Goal: Task Accomplishment & Management: Manage account settings

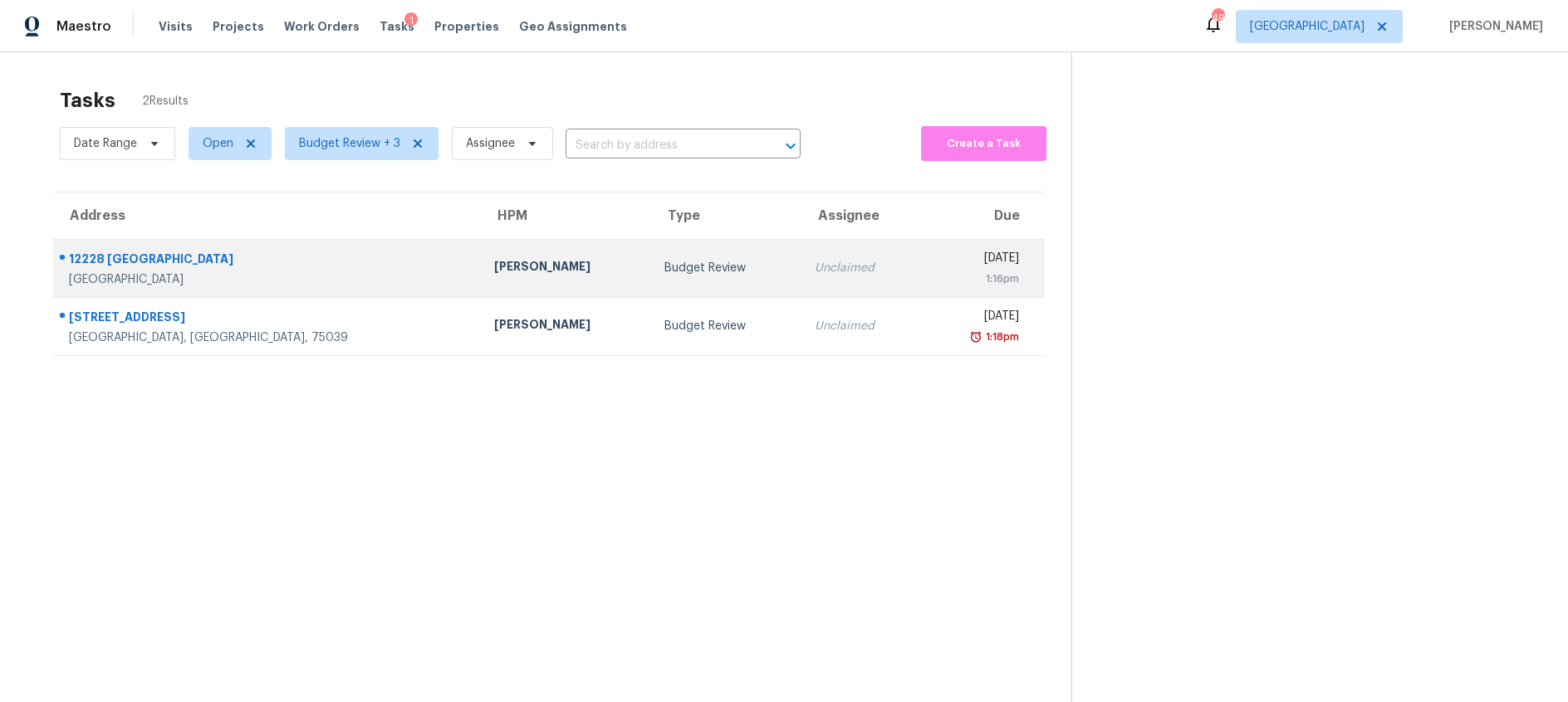
click at [503, 284] on td "[PERSON_NAME]" at bounding box center [566, 269] width 170 height 58
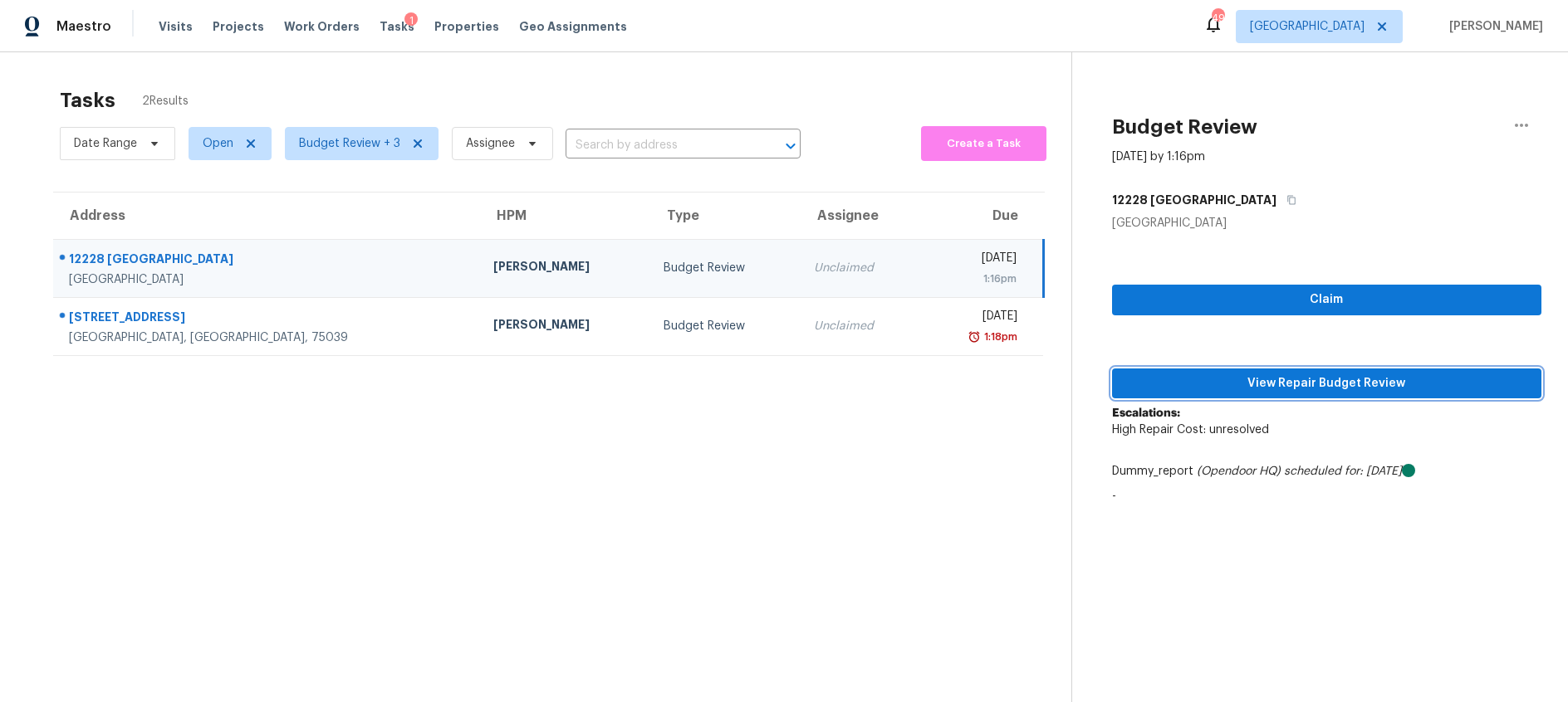
click at [1248, 382] on span "View Repair Budget Review" at bounding box center [1326, 383] width 403 height 20
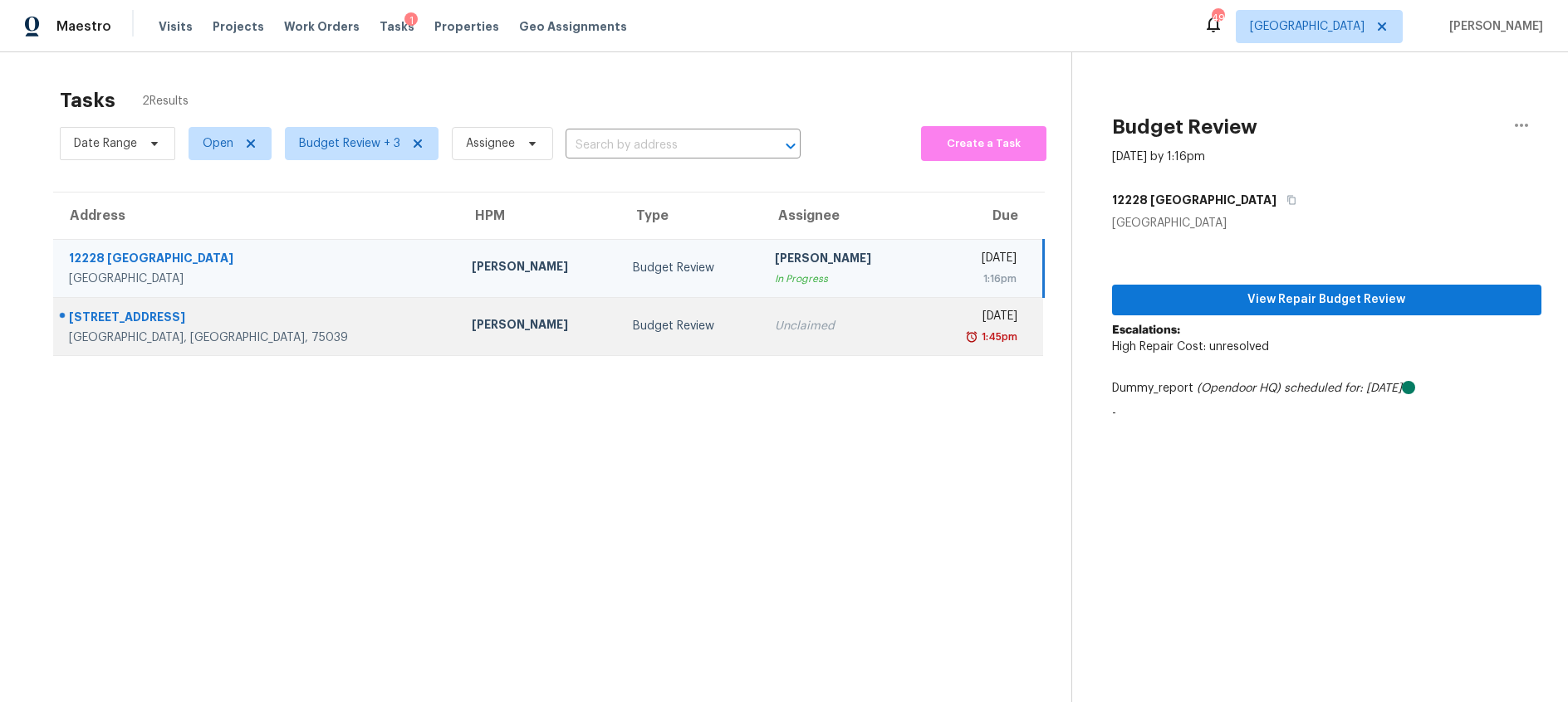
click at [633, 333] on div "Budget Review" at bounding box center [690, 326] width 115 height 16
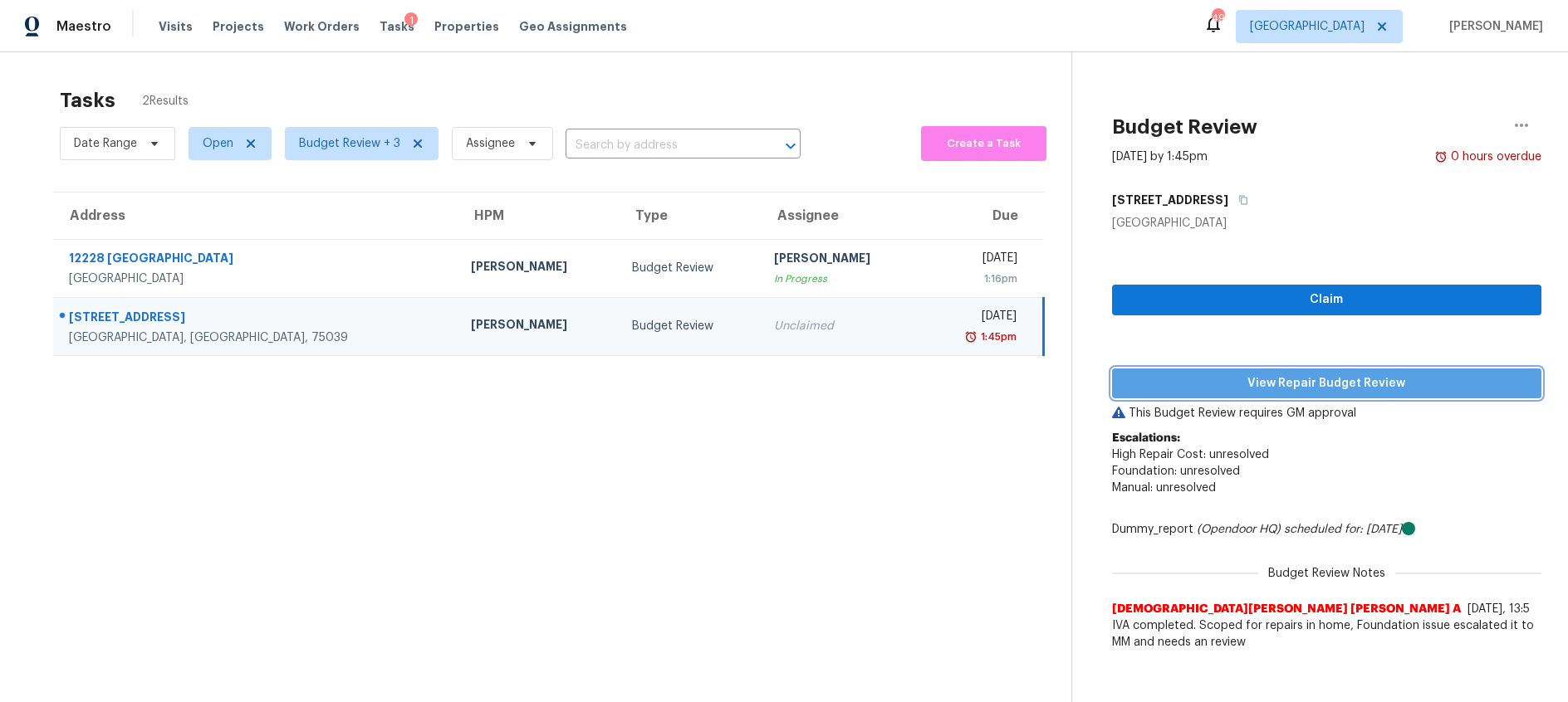
click at [1191, 386] on span "View Repair Budget Review" at bounding box center [1326, 383] width 403 height 20
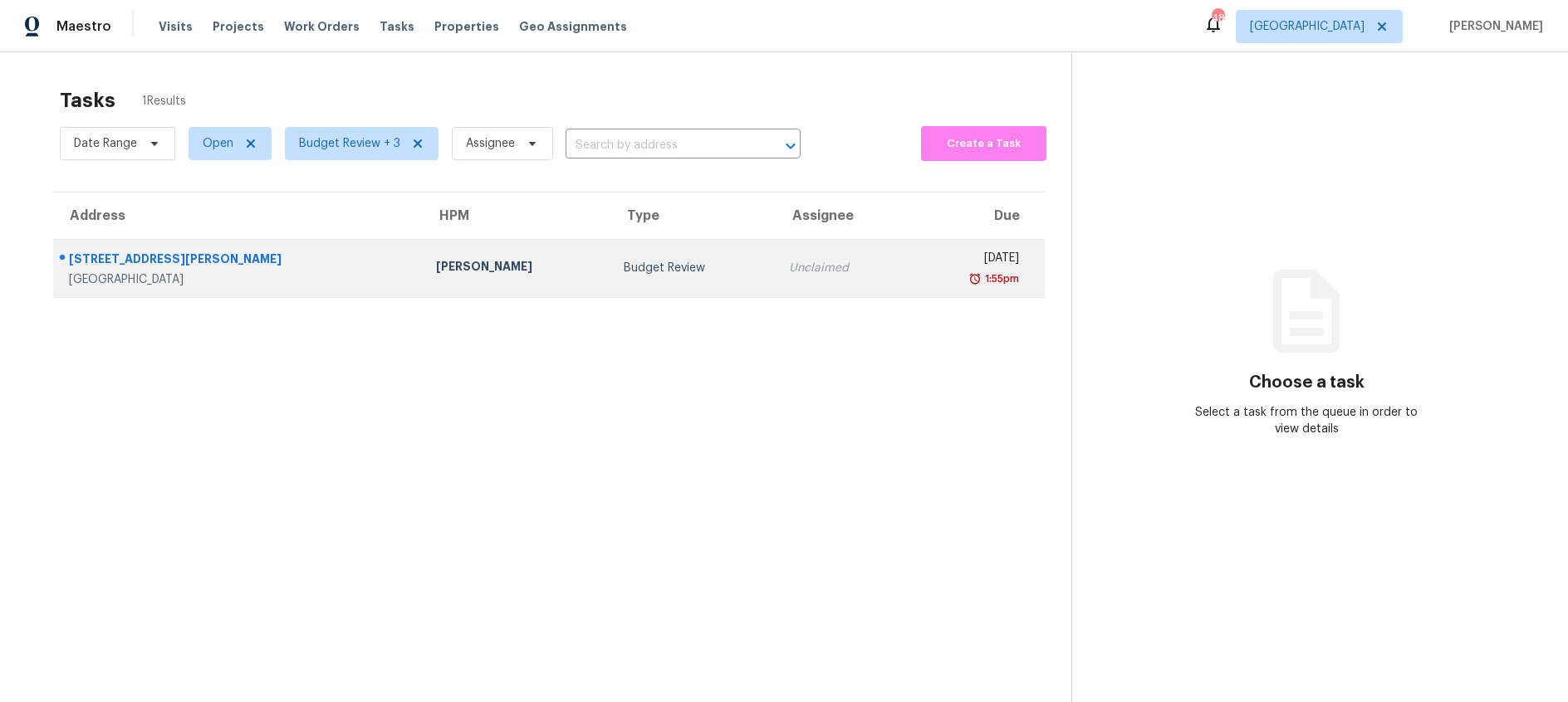
click at [624, 263] on div "Budget Review" at bounding box center [693, 268] width 139 height 16
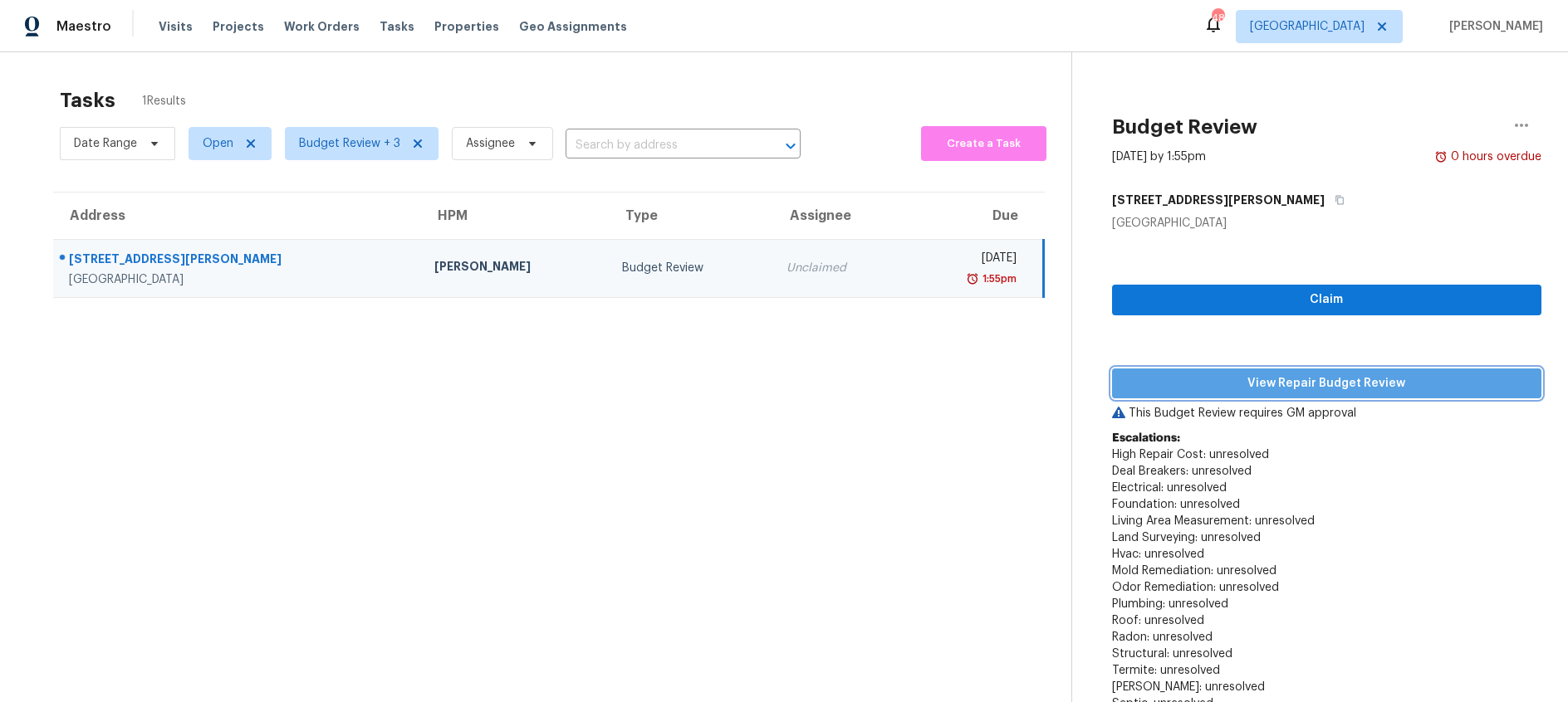
click at [1335, 377] on span "View Repair Budget Review" at bounding box center [1326, 383] width 403 height 20
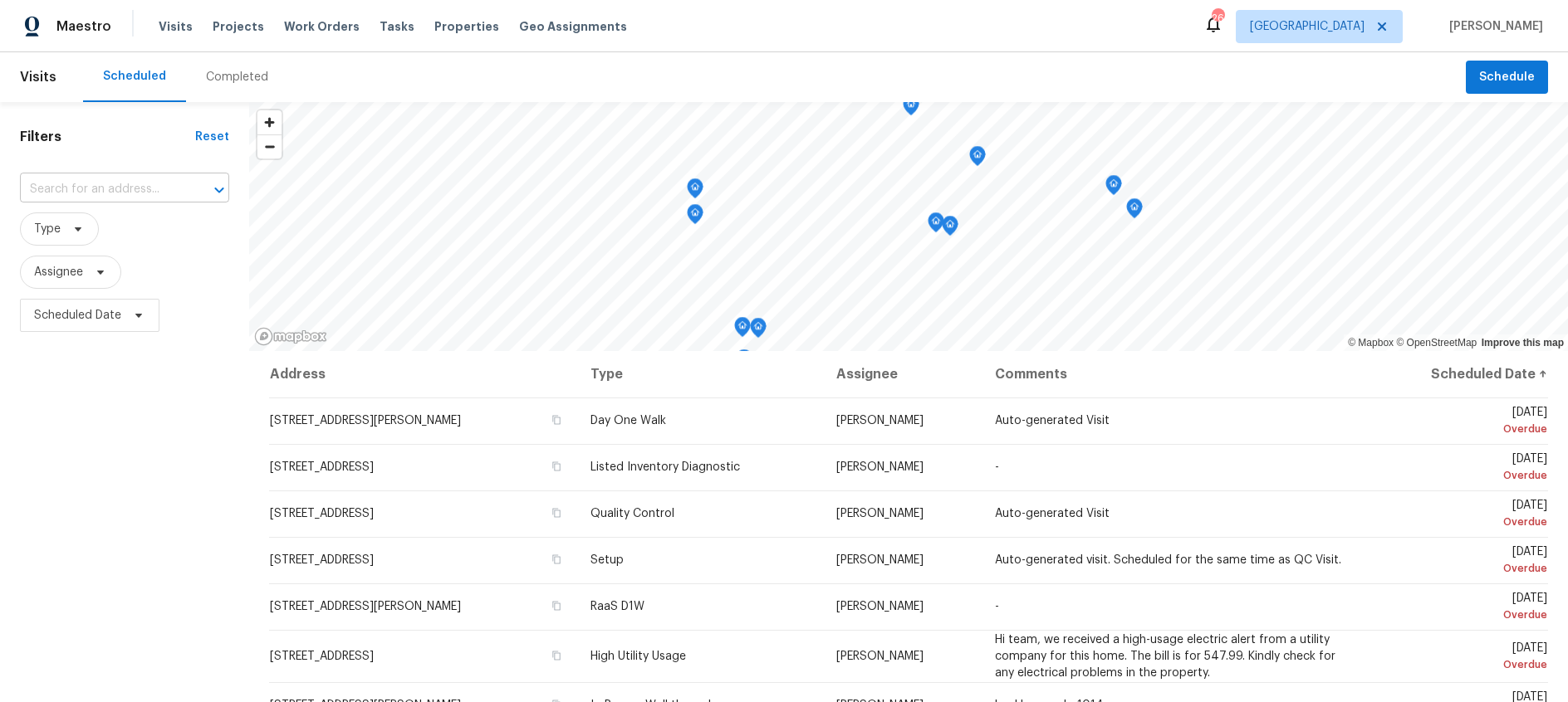
click at [70, 187] on input "text" at bounding box center [102, 189] width 163 height 26
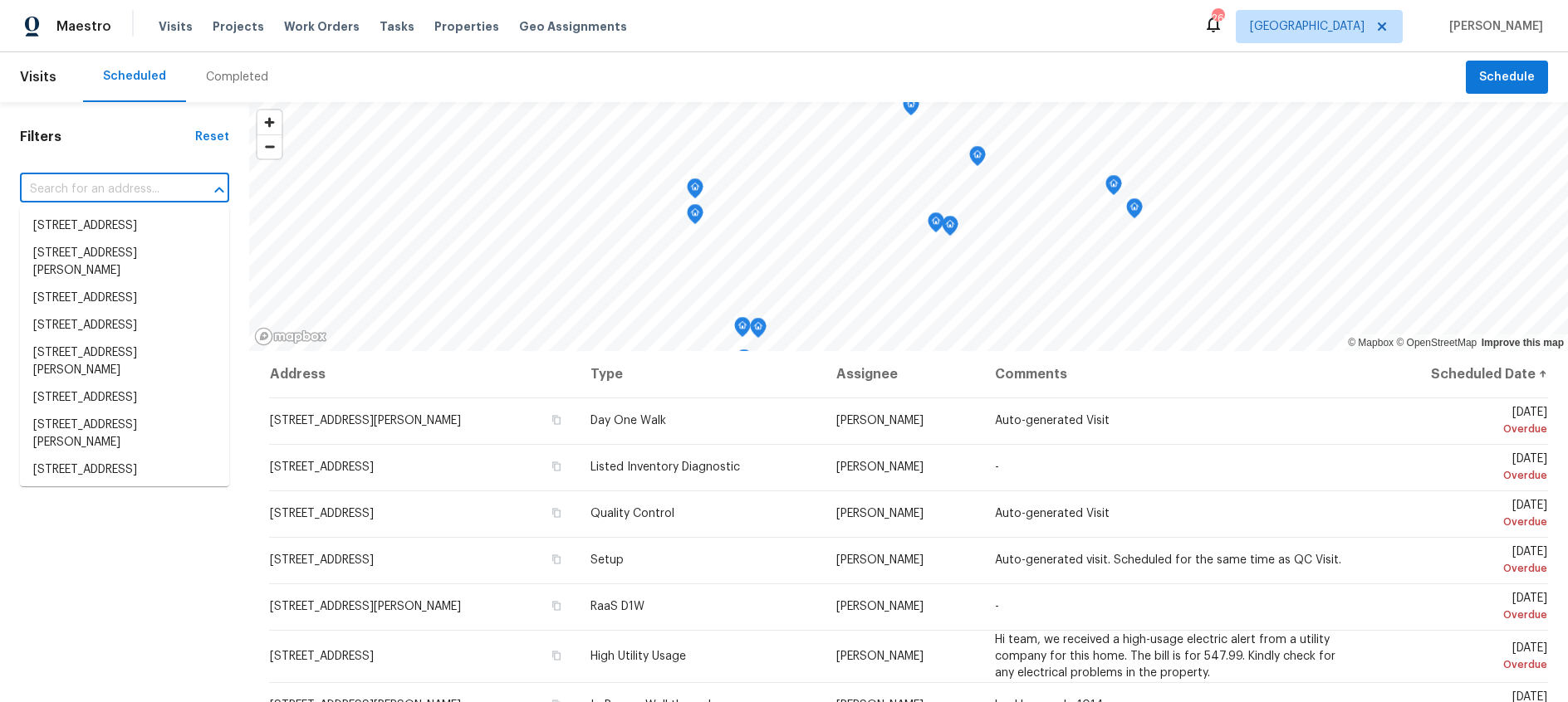
paste input "[STREET_ADDRESS][PERSON_NAME]"
type input "[STREET_ADDRESS][PERSON_NAME]"
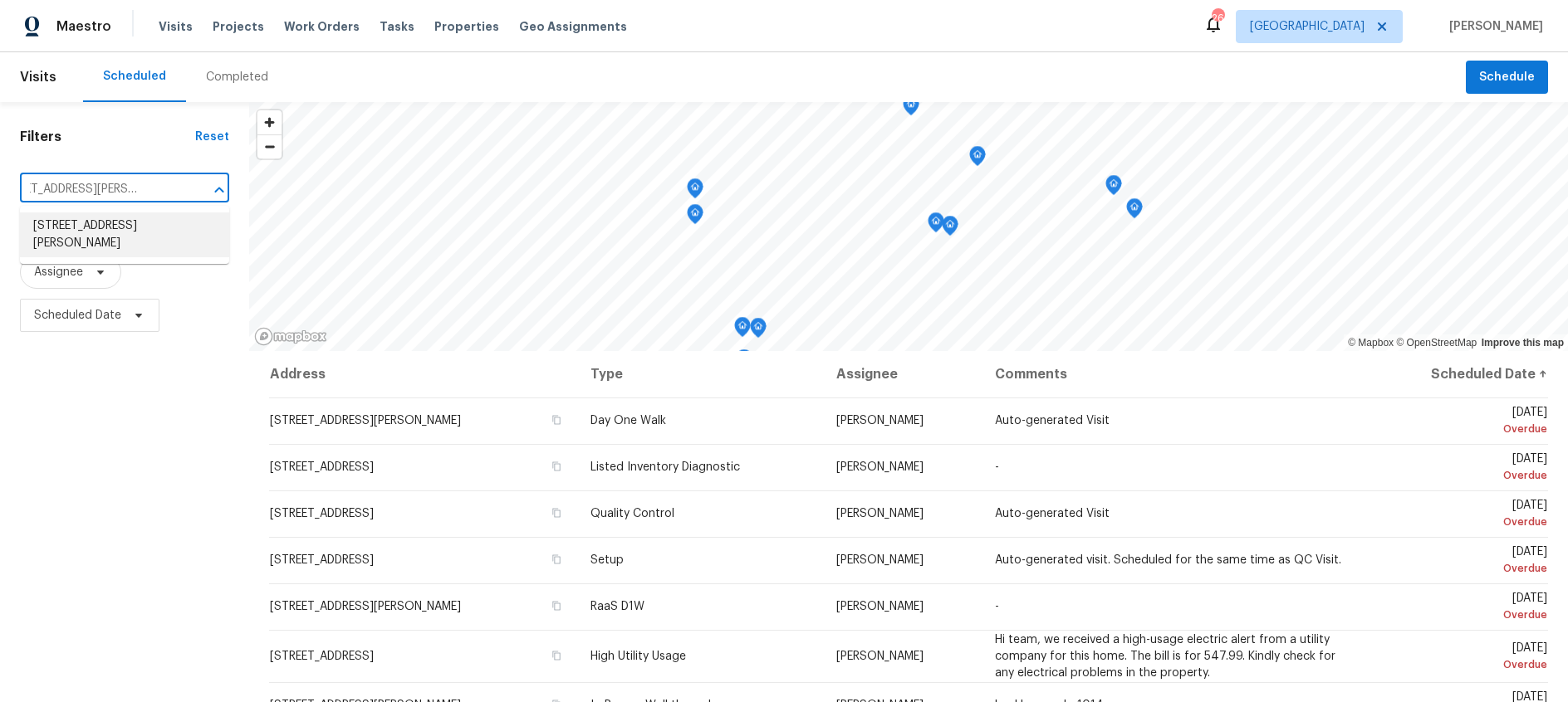
click at [83, 234] on li "[STREET_ADDRESS][PERSON_NAME]" at bounding box center [125, 235] width 210 height 45
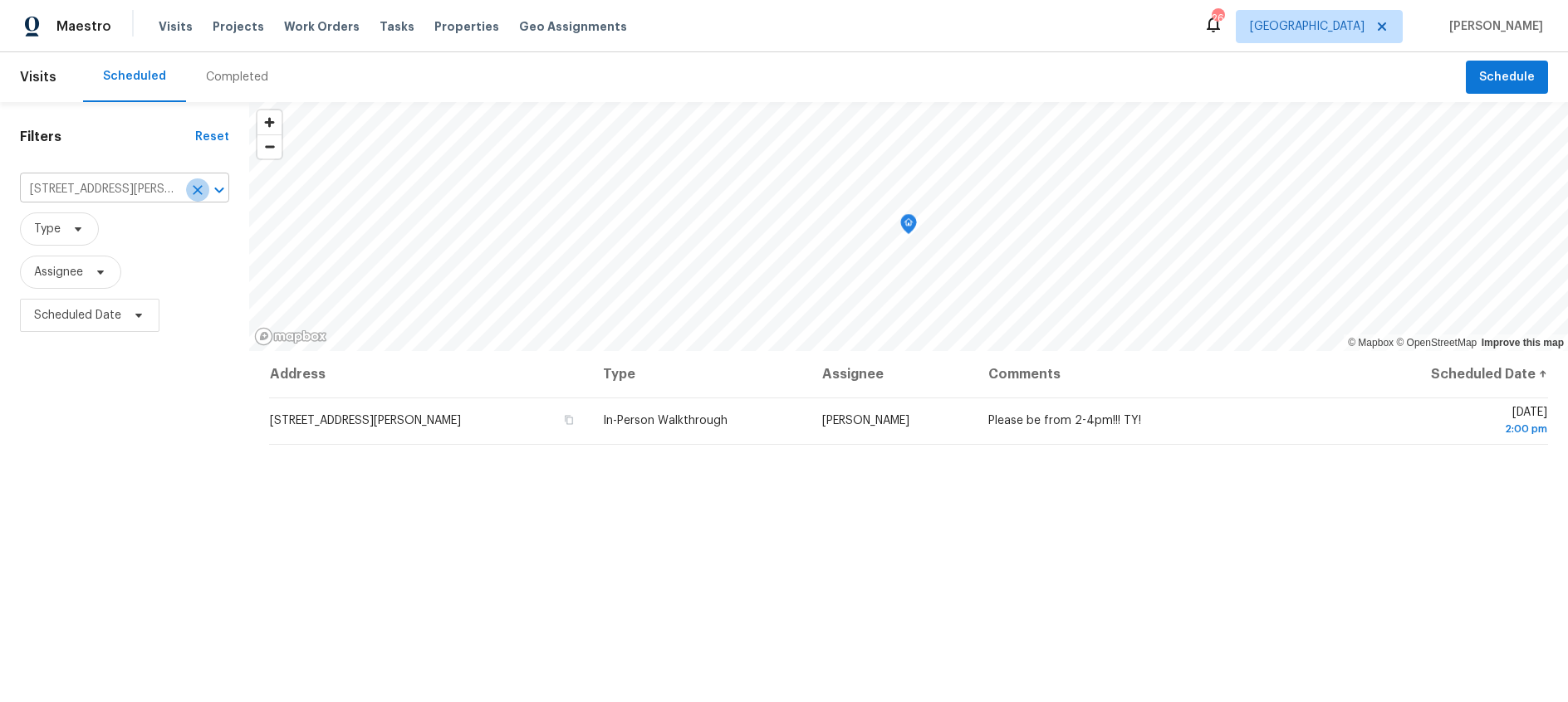
click at [190, 188] on icon "Clear" at bounding box center [197, 189] width 16 height 16
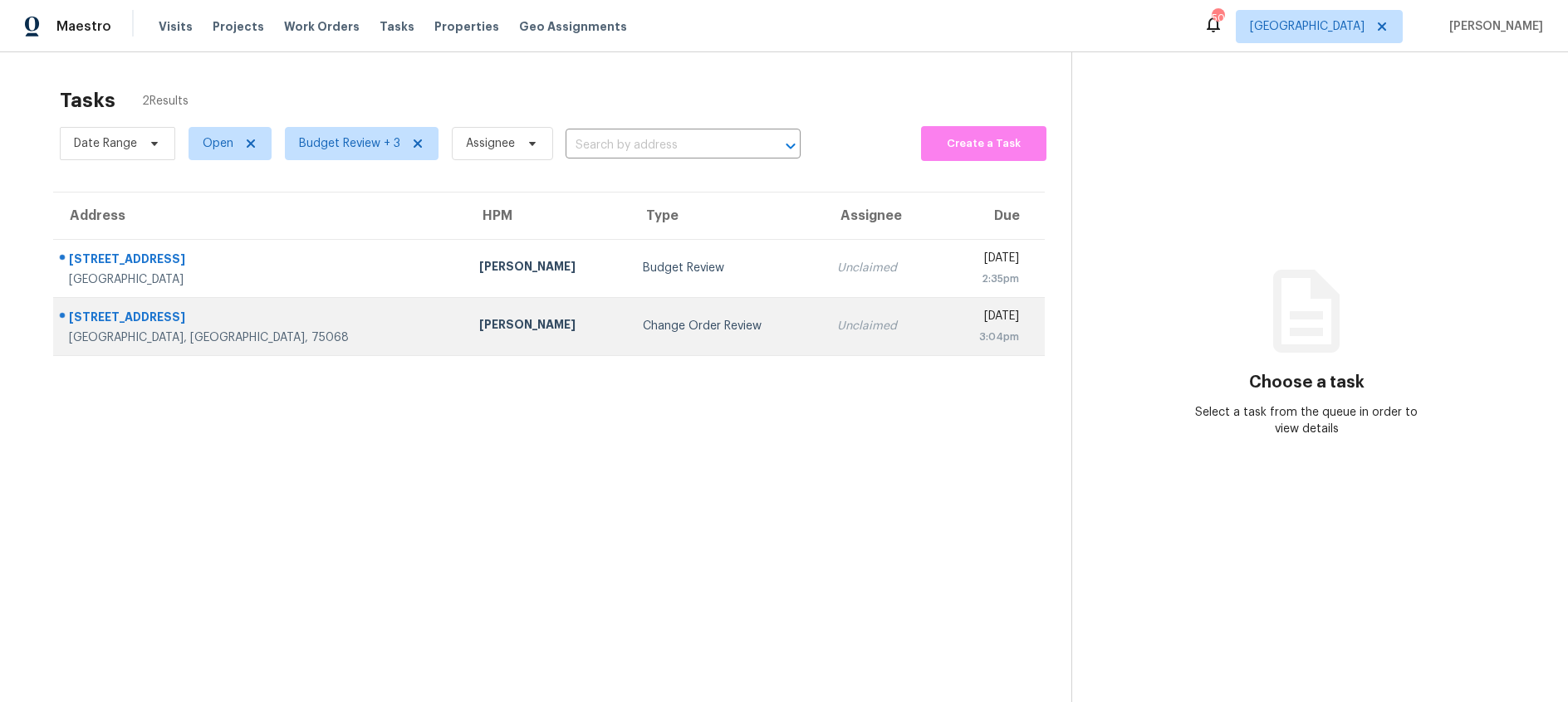
click at [630, 333] on td "Change Order Review" at bounding box center [727, 326] width 194 height 58
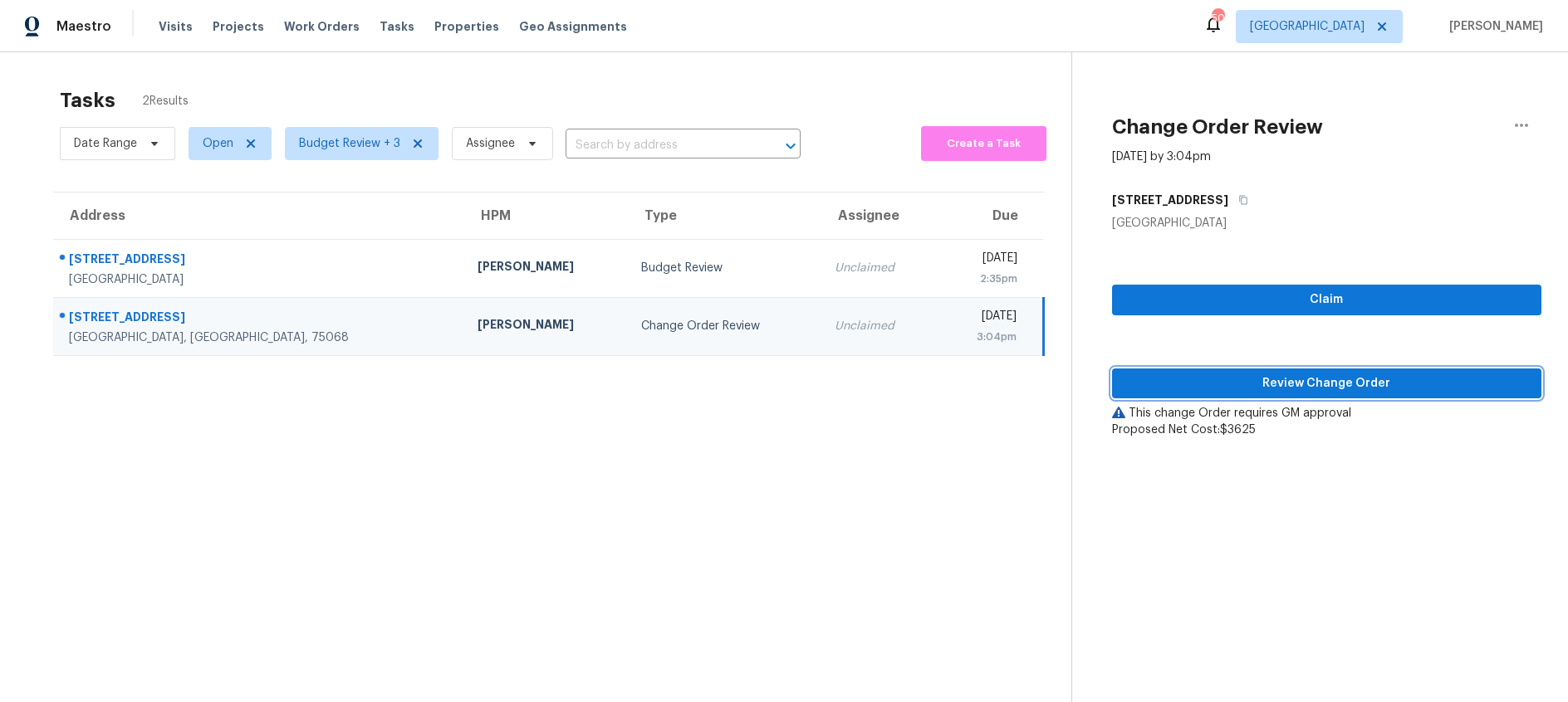
click at [1264, 386] on span "Review Change Order" at bounding box center [1326, 383] width 403 height 20
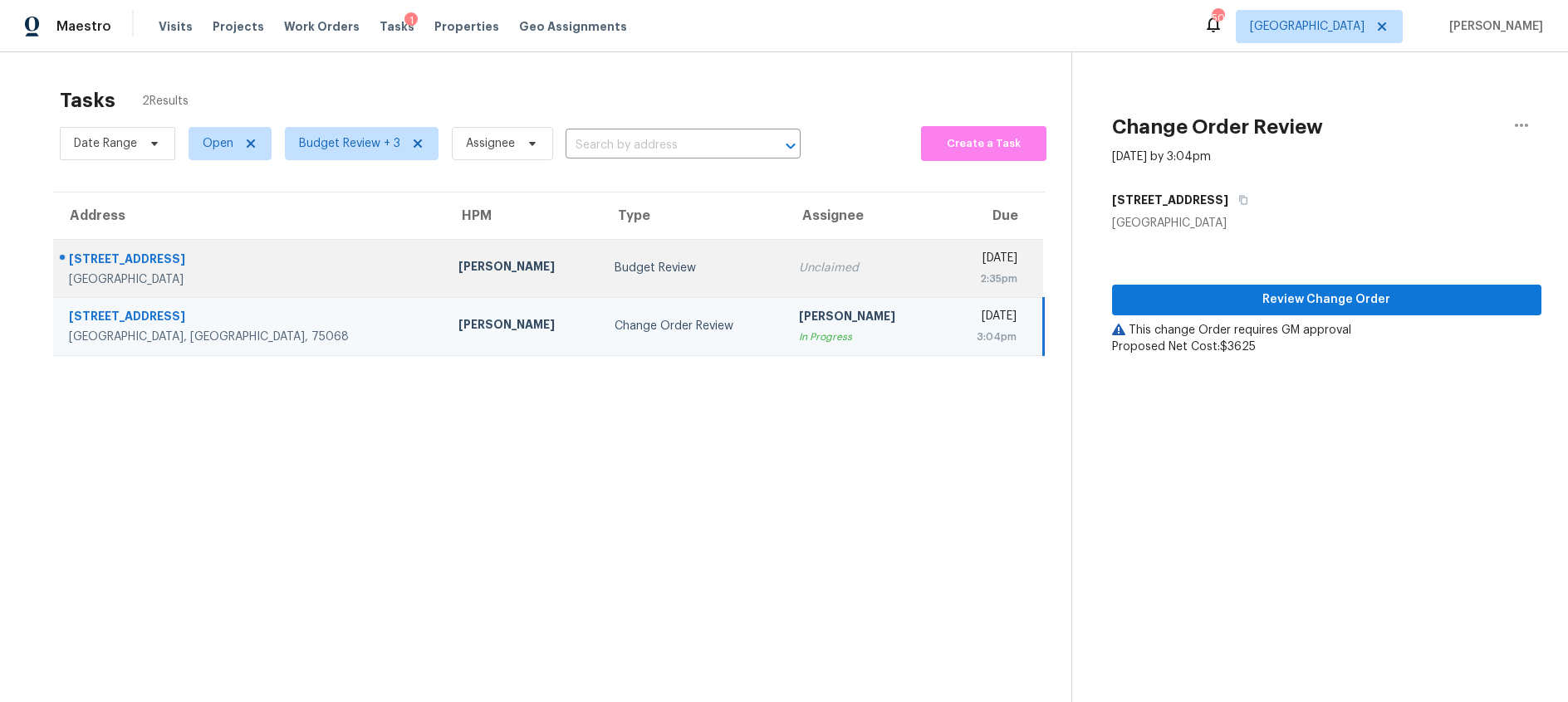
click at [614, 270] on div "Budget Review" at bounding box center [693, 268] width 158 height 16
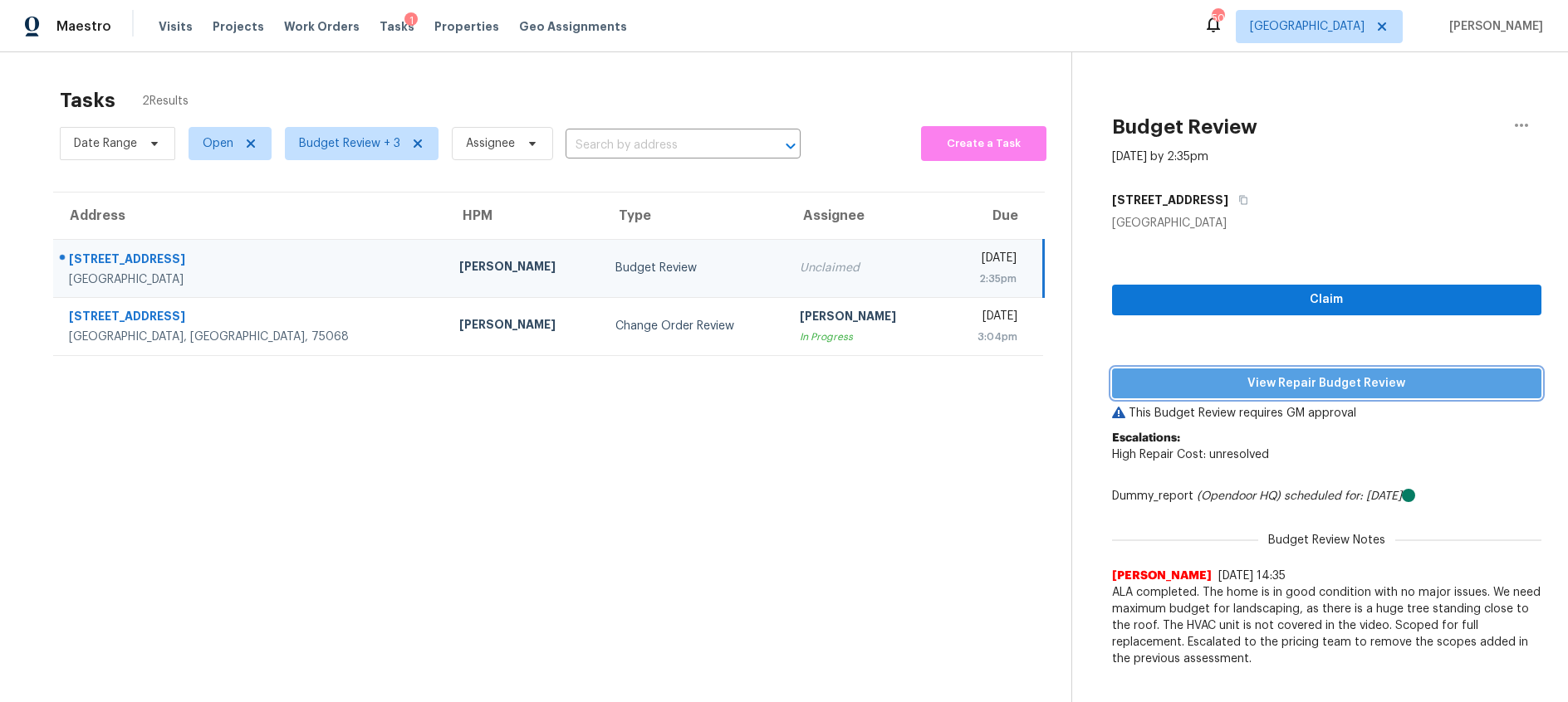
click at [1216, 381] on span "View Repair Budget Review" at bounding box center [1326, 383] width 403 height 20
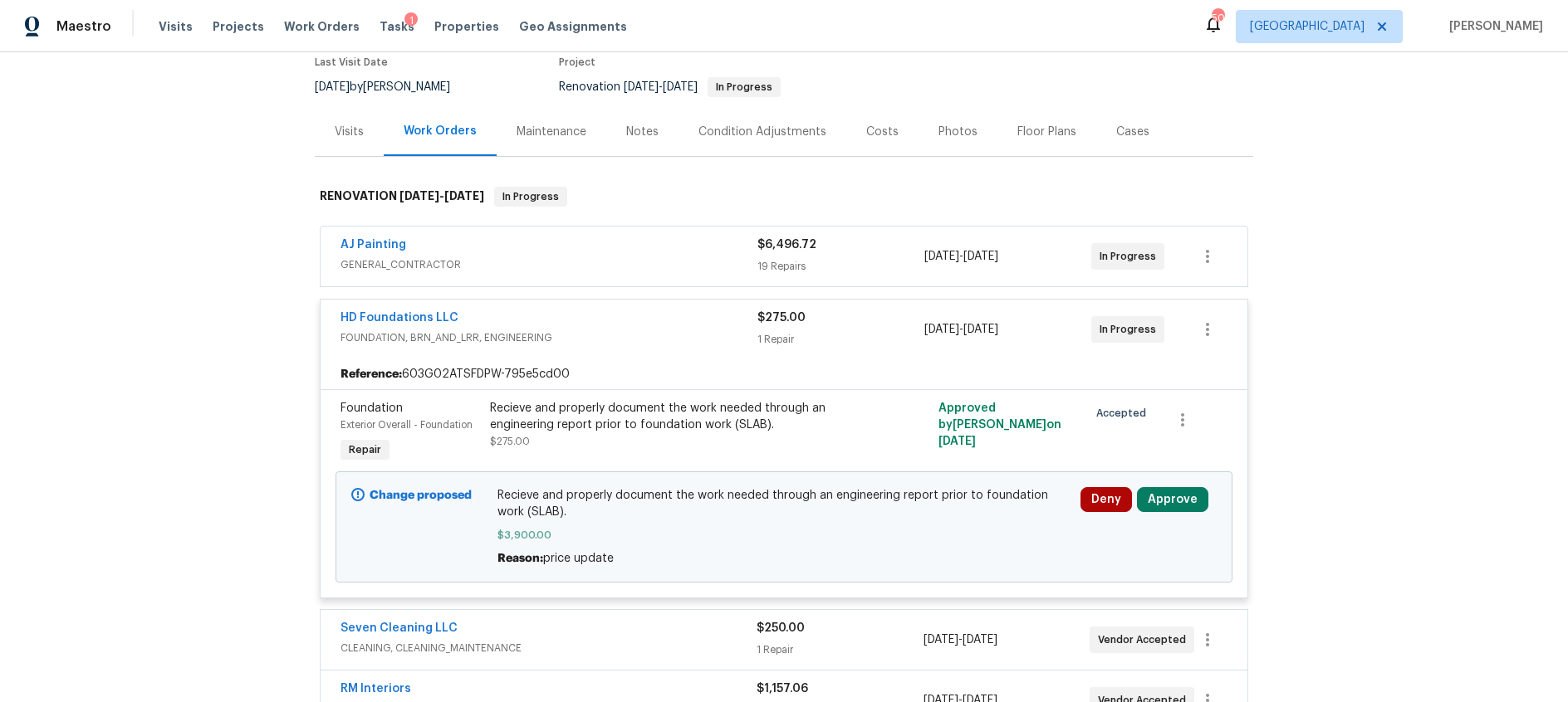
scroll to position [259, 0]
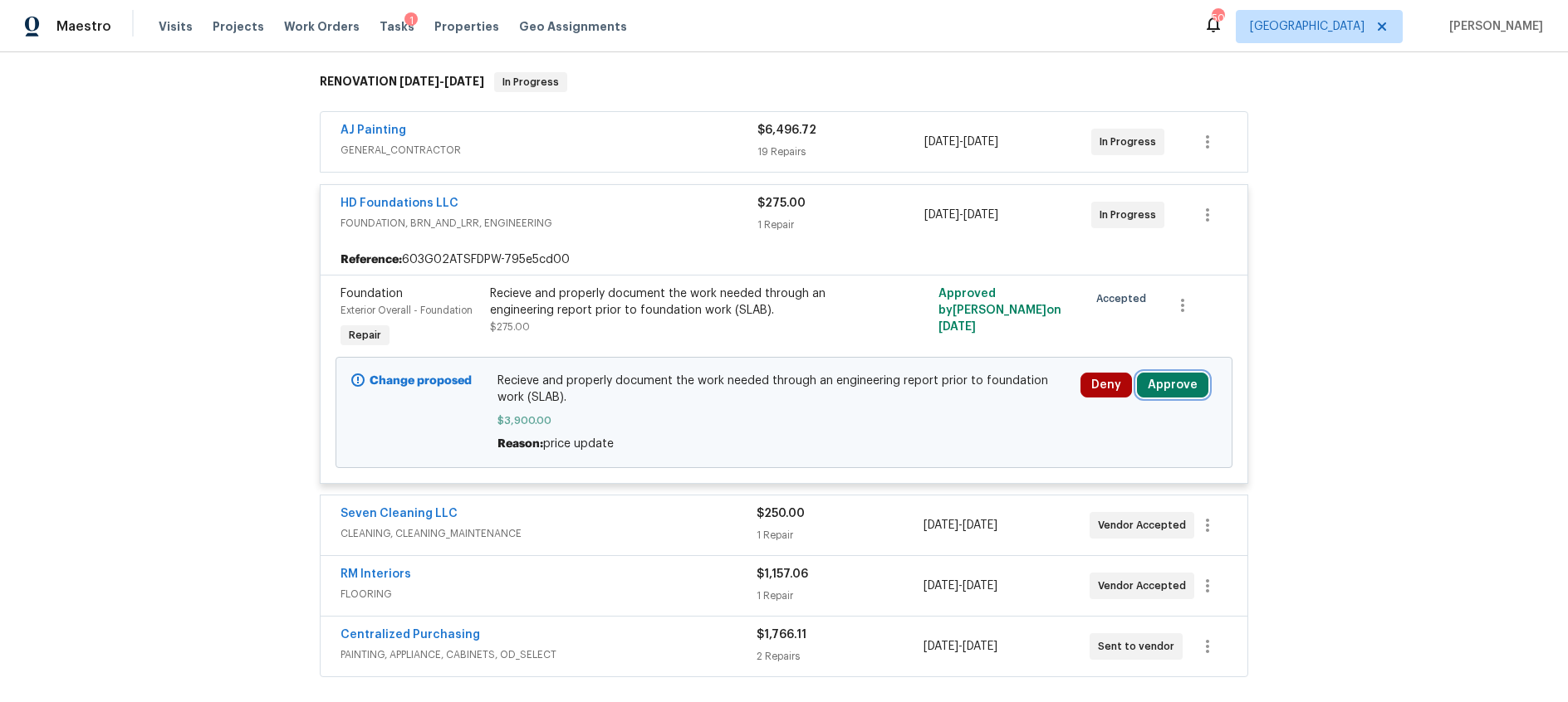
click at [1164, 383] on button "Approve" at bounding box center [1173, 385] width 72 height 25
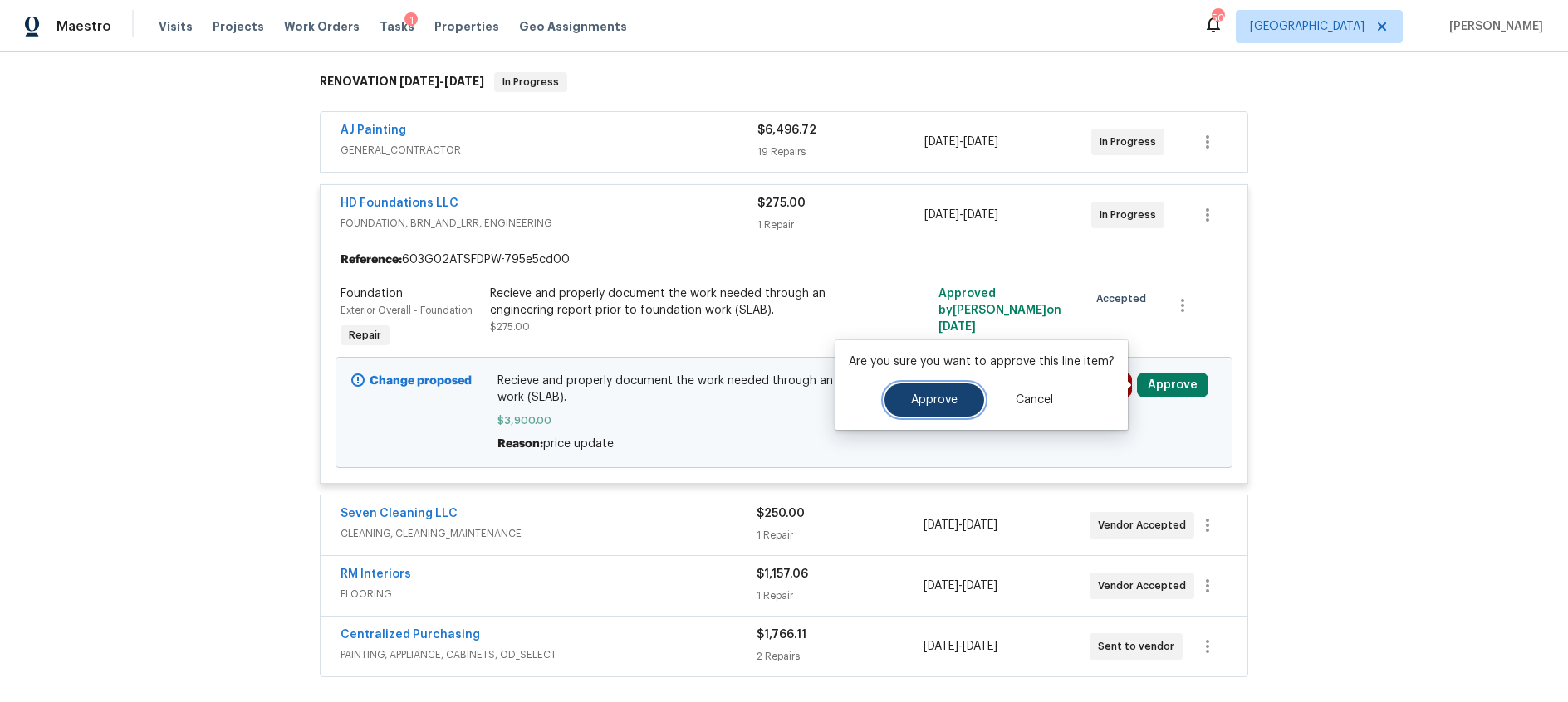
click at [916, 402] on span "Approve" at bounding box center [934, 400] width 47 height 13
